Goal: Task Accomplishment & Management: Use online tool/utility

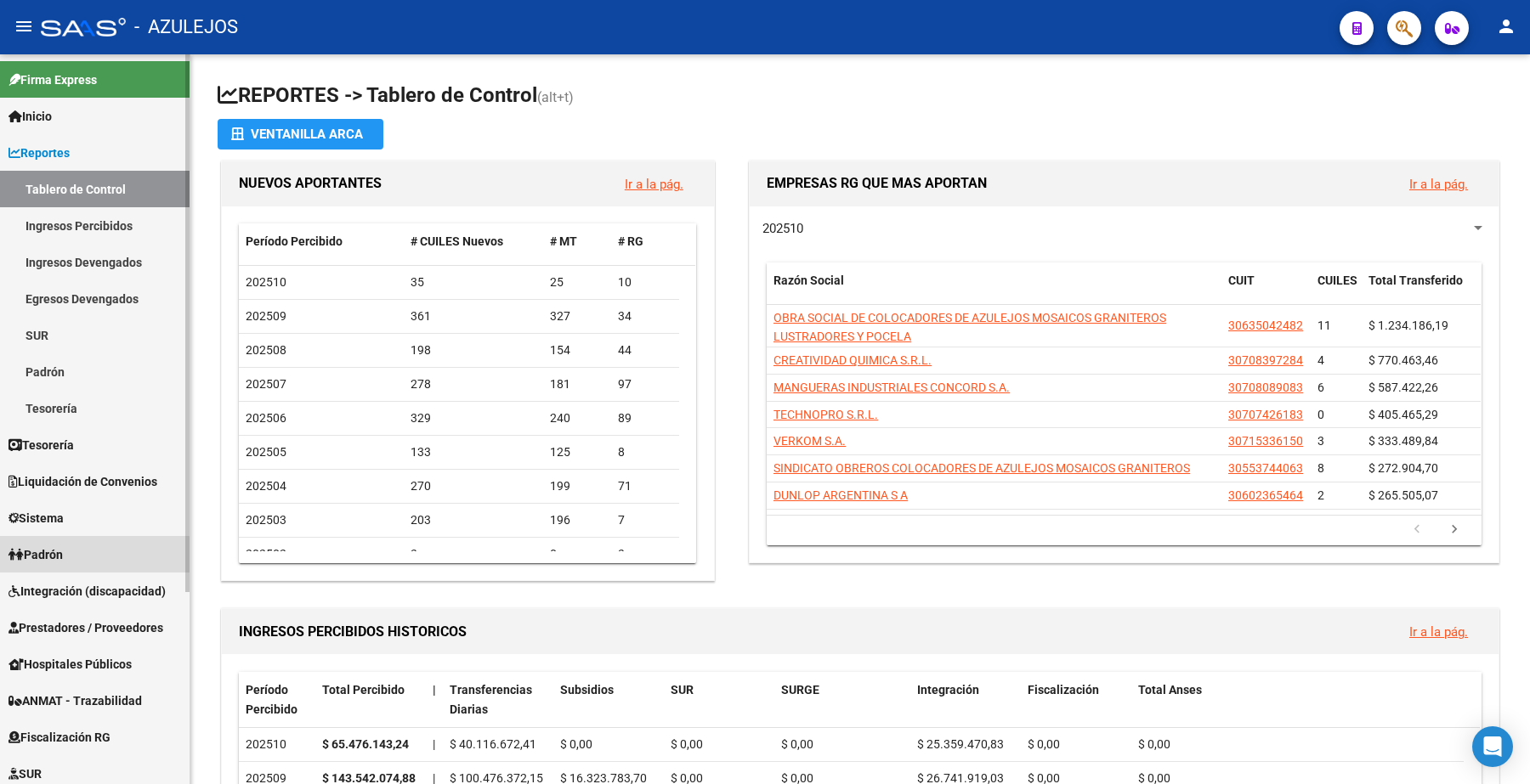
click at [78, 557] on link "Padrón" at bounding box center [94, 554] width 189 height 36
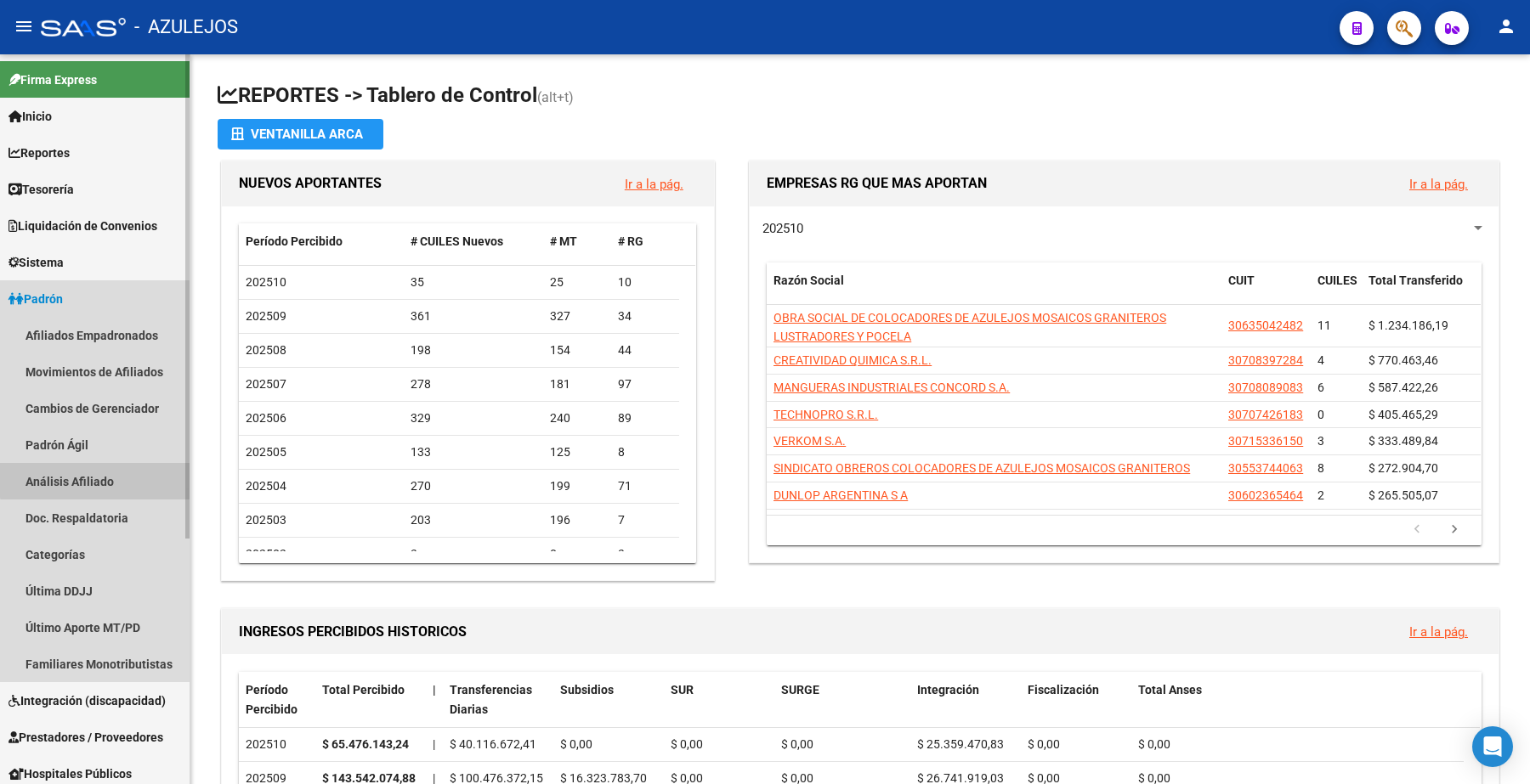
click at [105, 478] on link "Análisis Afiliado" at bounding box center [94, 481] width 189 height 36
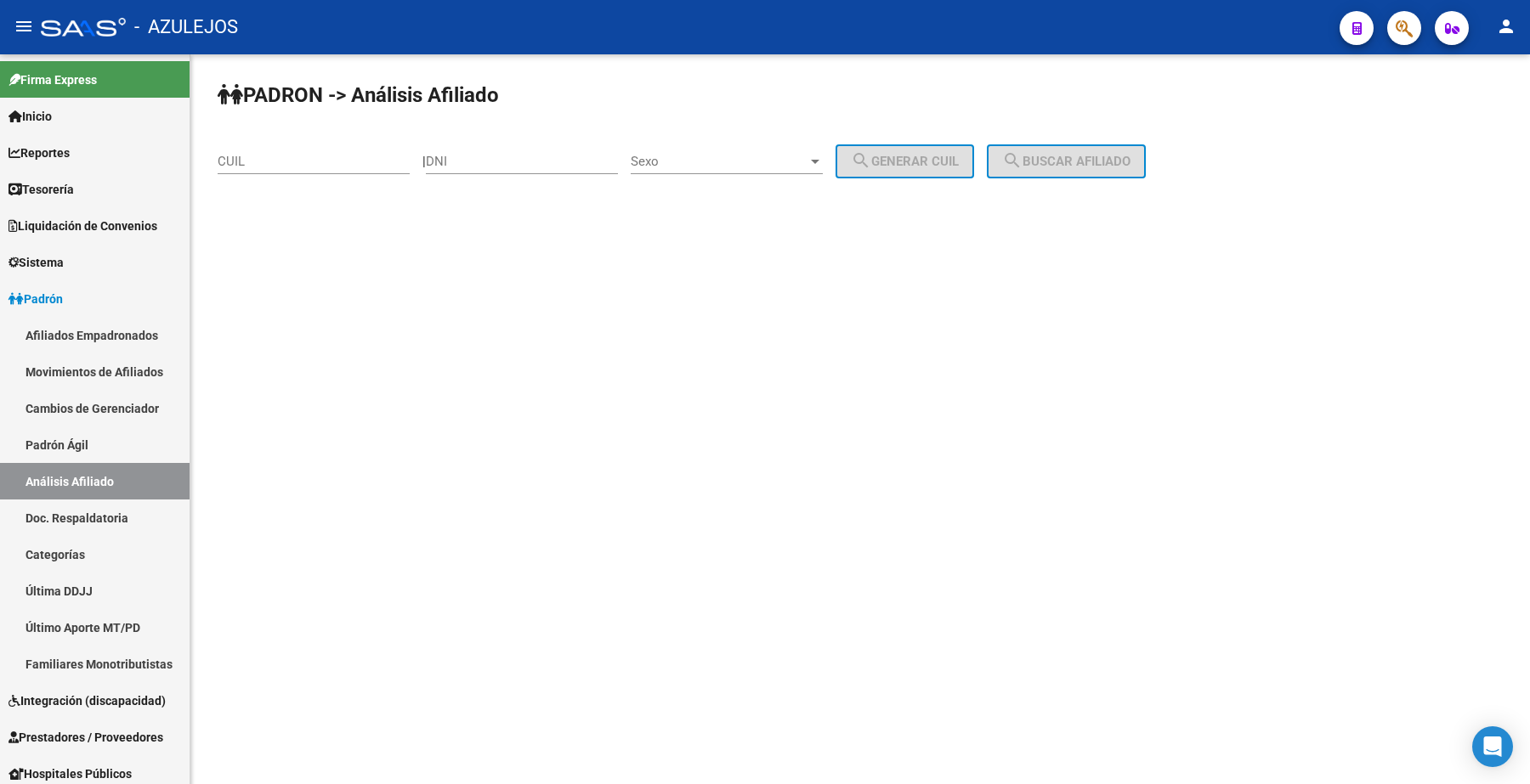
click at [466, 162] on input "DNI" at bounding box center [522, 161] width 192 height 15
type input "31307315"
click at [823, 159] on div at bounding box center [814, 161] width 15 height 13
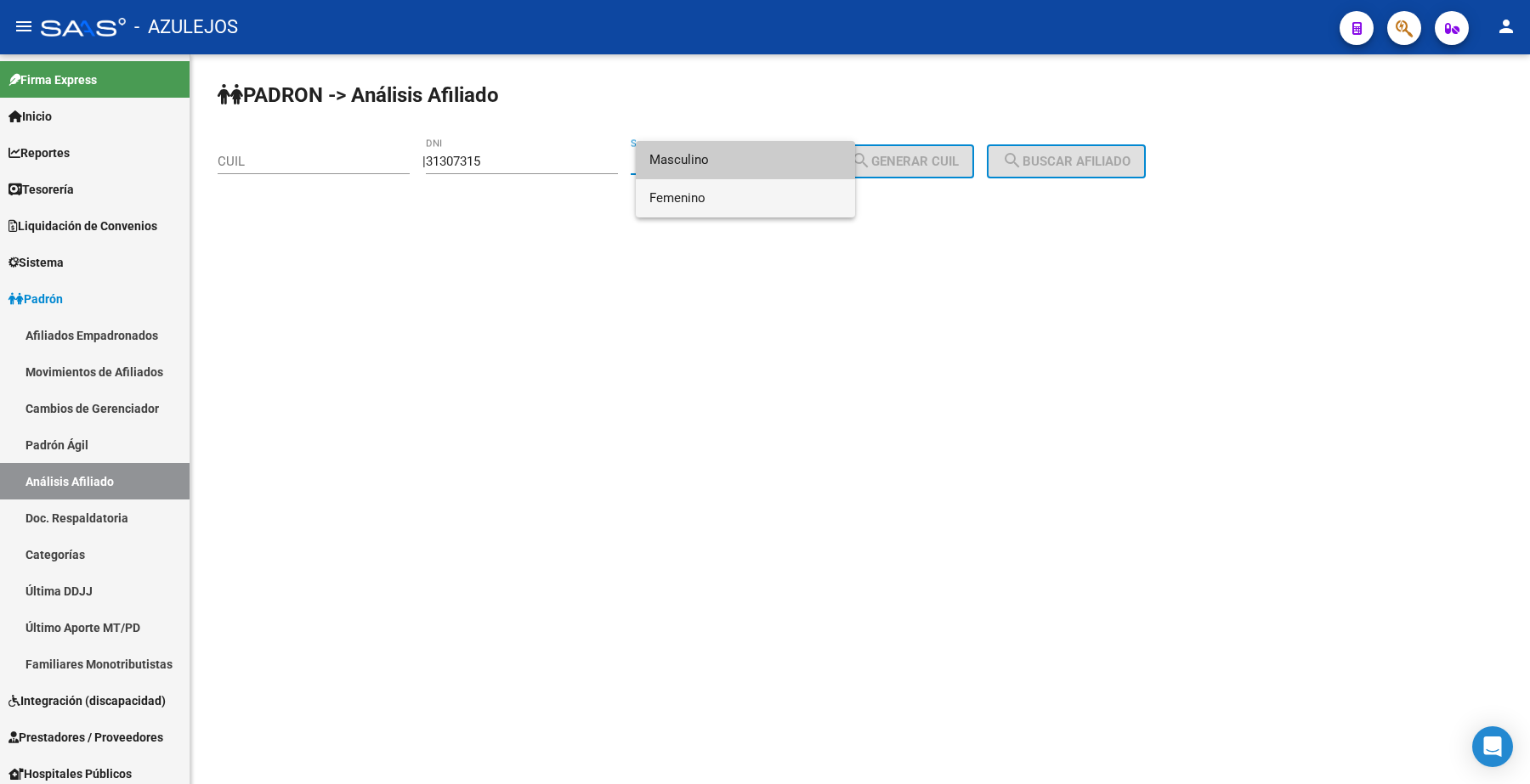
click at [720, 196] on span "Femenino" at bounding box center [746, 198] width 192 height 38
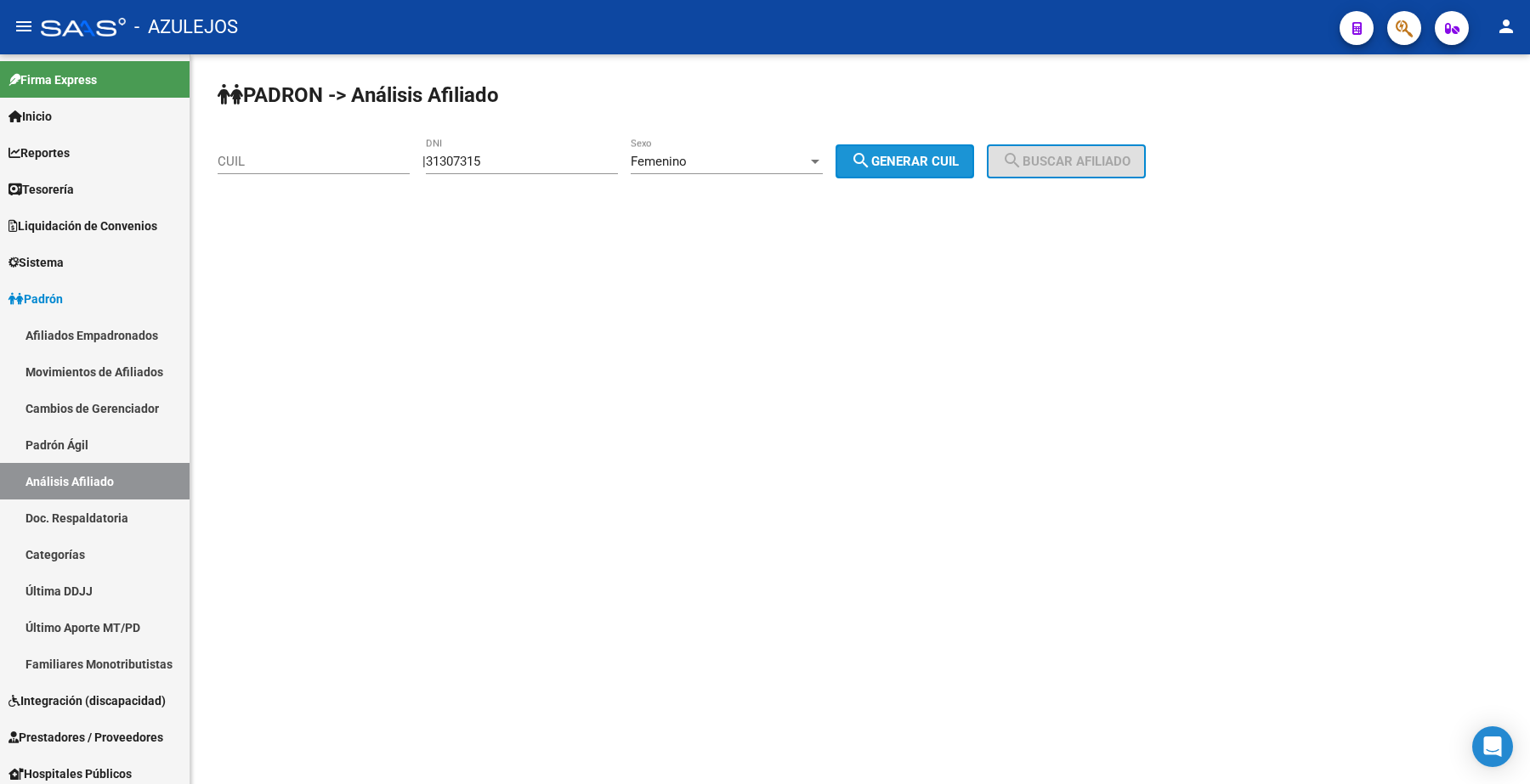
drag, startPoint x: 878, startPoint y: 172, endPoint x: 979, endPoint y: 168, distance: 101.1
click at [881, 170] on button "search Generar CUIL" at bounding box center [904, 161] width 138 height 34
type input "27-31307315-2"
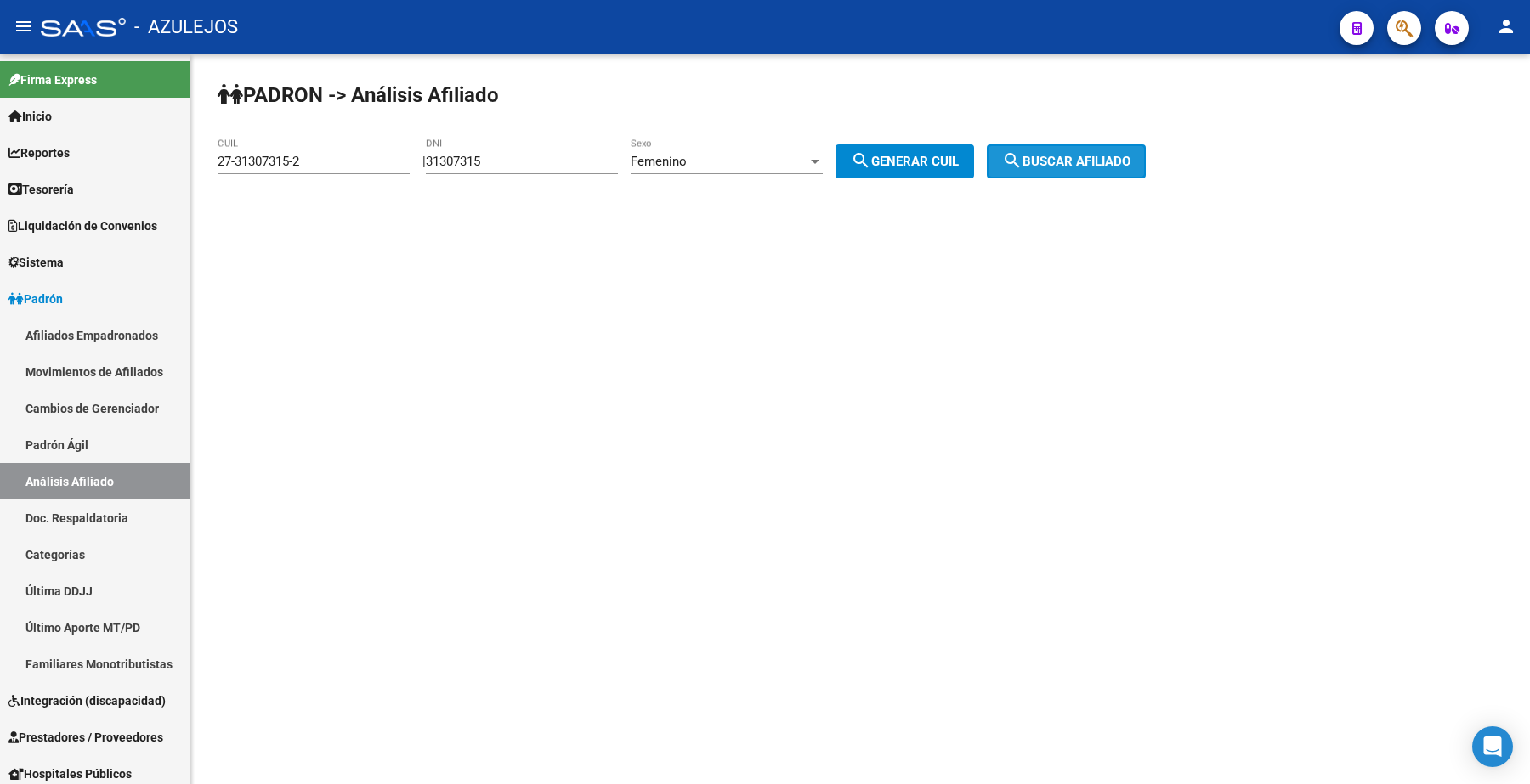
click at [1022, 166] on mat-icon "search" at bounding box center [1012, 160] width 20 height 20
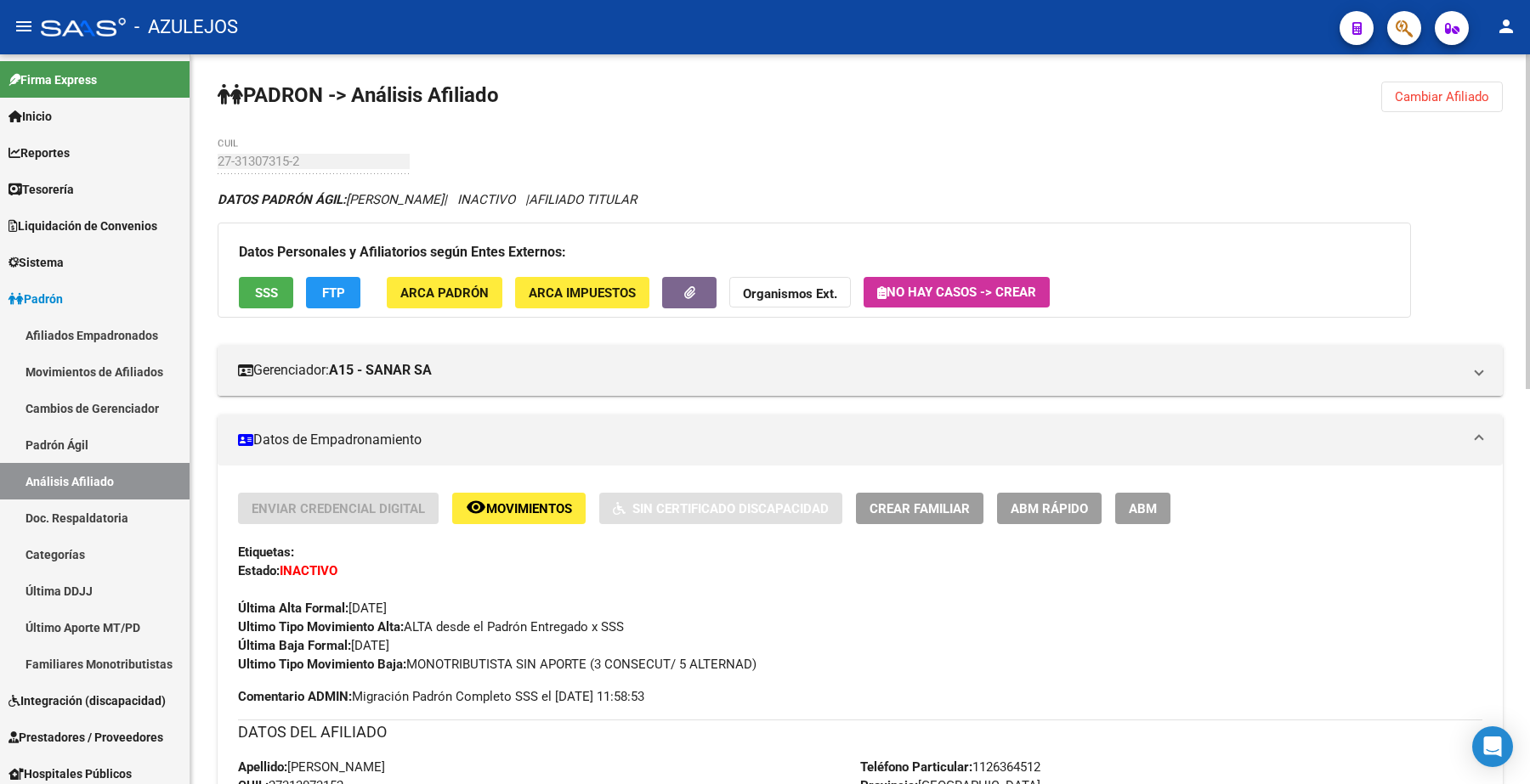
click at [265, 286] on span "SSS" at bounding box center [266, 292] width 23 height 15
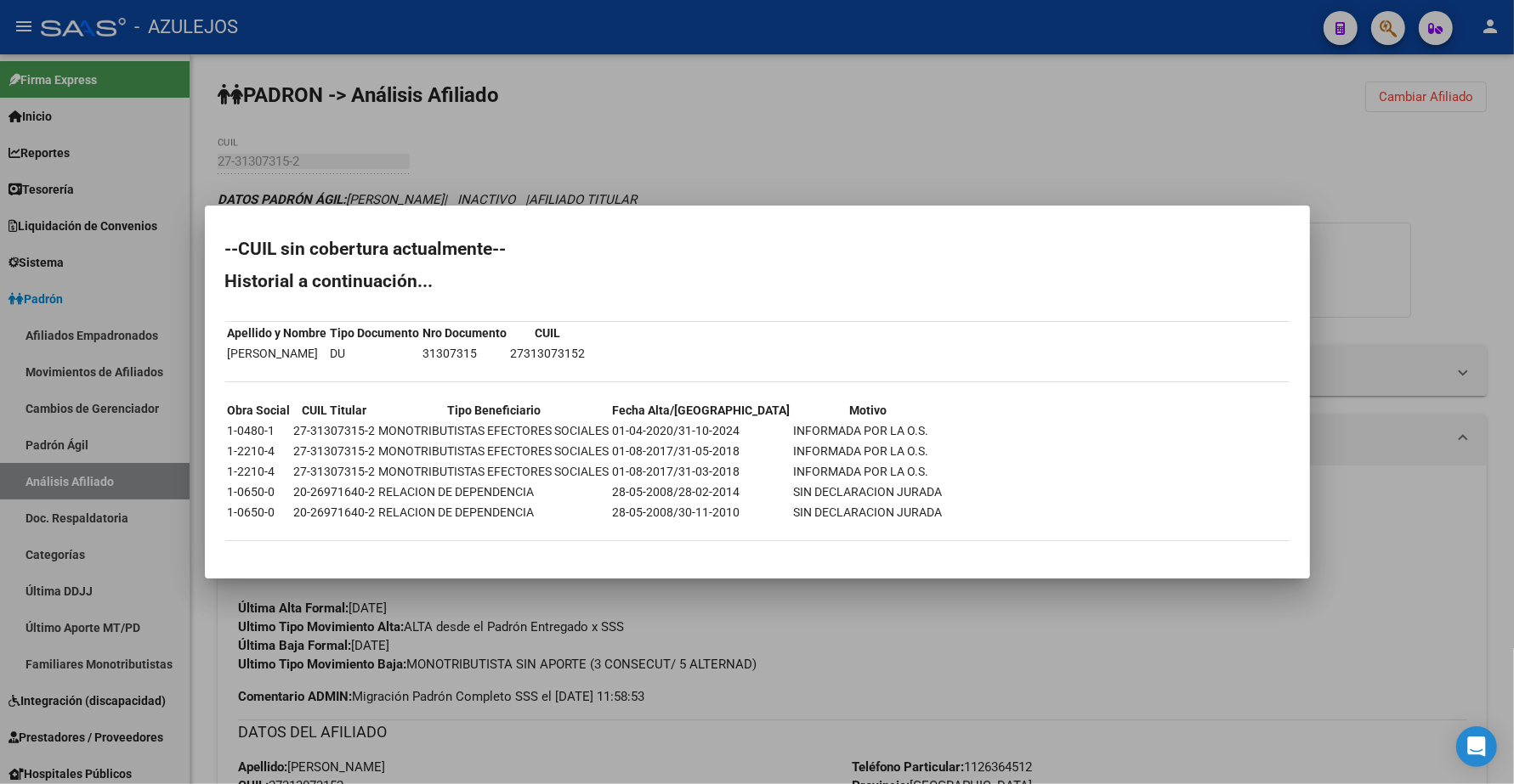
click at [921, 142] on div at bounding box center [757, 392] width 1514 height 784
